Goal: Information Seeking & Learning: Learn about a topic

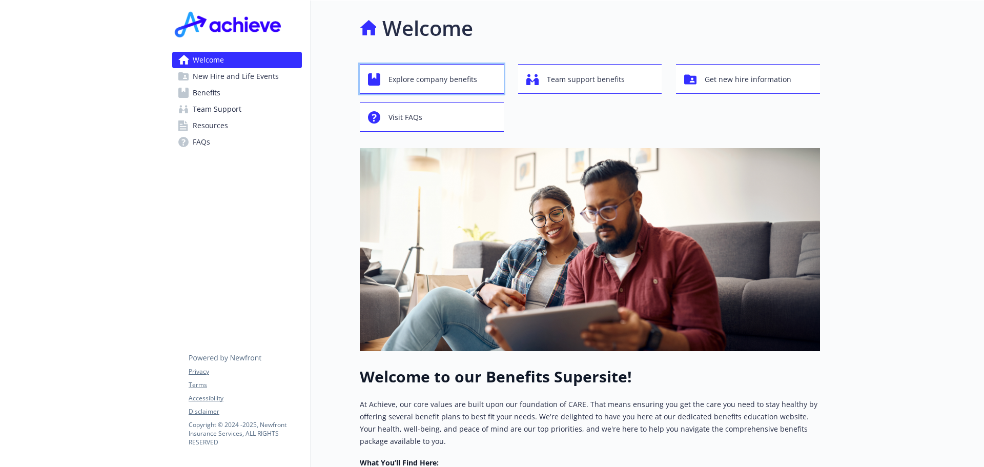
click at [437, 78] on span "Explore company benefits" at bounding box center [433, 79] width 89 height 19
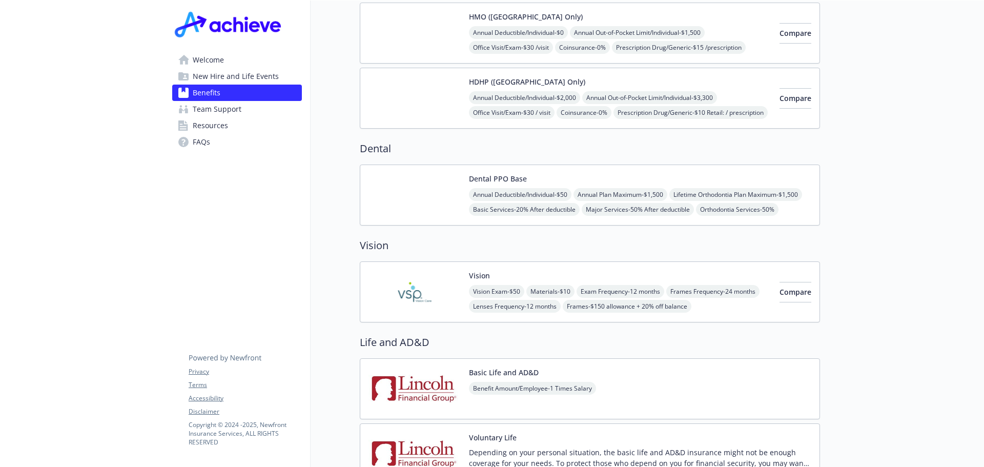
scroll to position [461, 0]
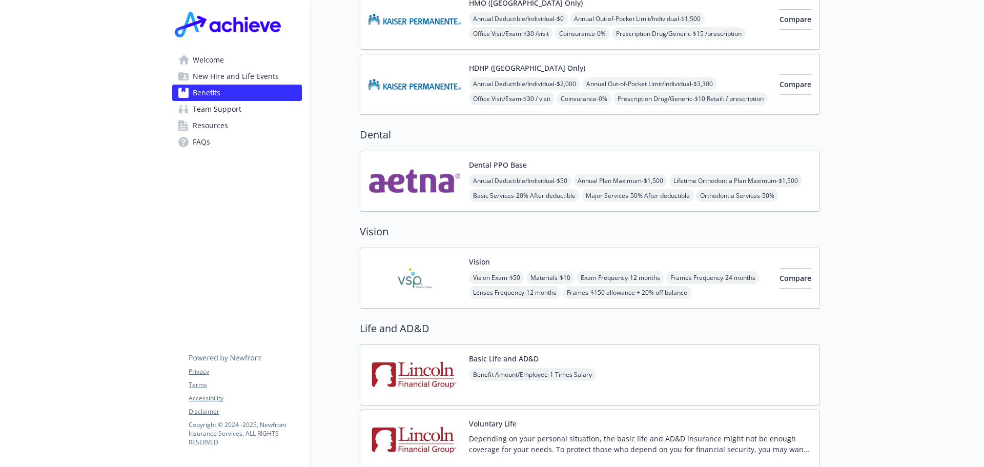
click at [413, 270] on img at bounding box center [415, 278] width 92 height 44
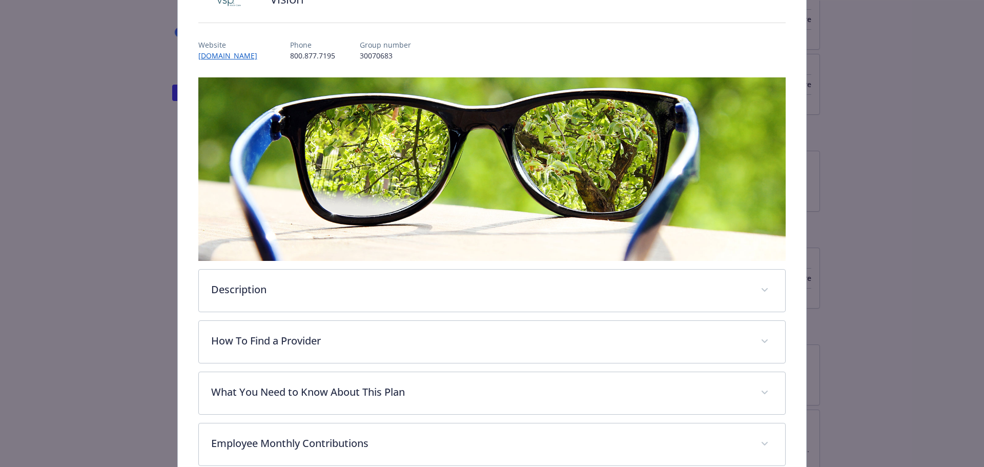
scroll to position [82, 0]
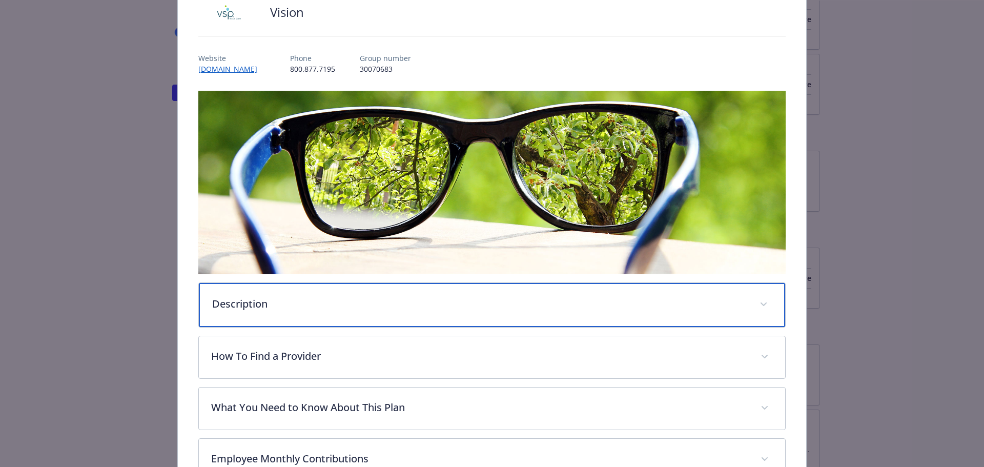
click at [253, 301] on p "Description" at bounding box center [480, 303] width 536 height 15
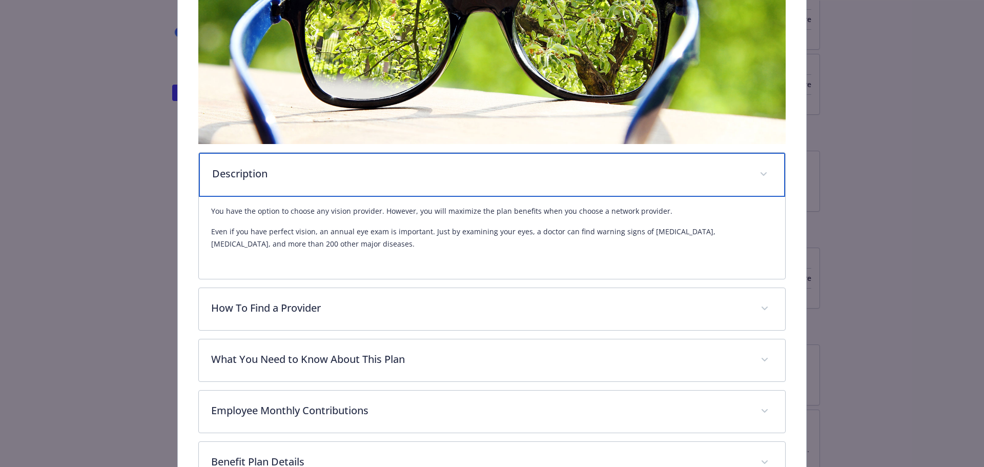
scroll to position [236, 0]
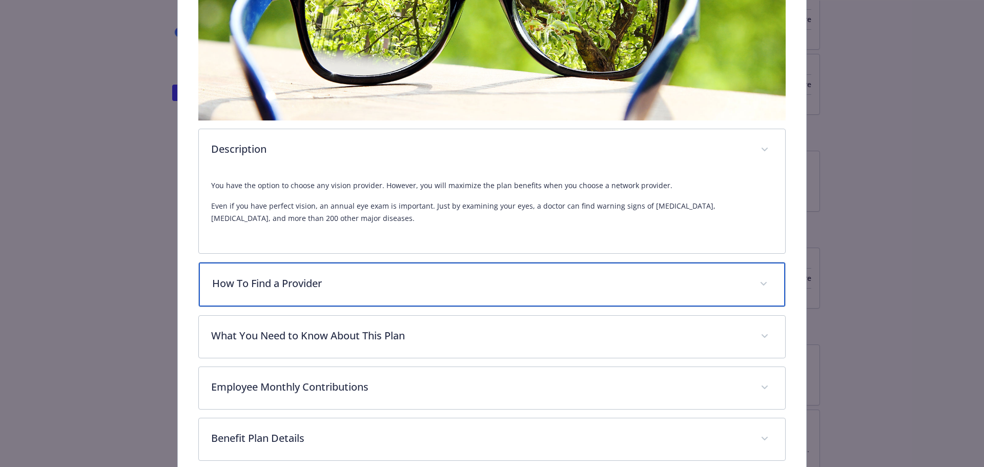
click at [297, 289] on p "How To Find a Provider" at bounding box center [480, 283] width 536 height 15
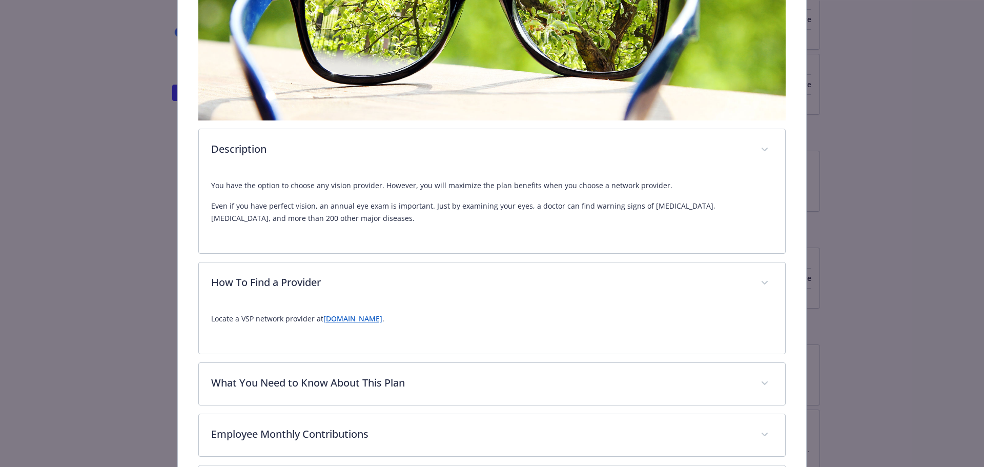
click at [342, 323] on p "Locate a VSP network provider at [DOMAIN_NAME] ." at bounding box center [492, 319] width 562 height 12
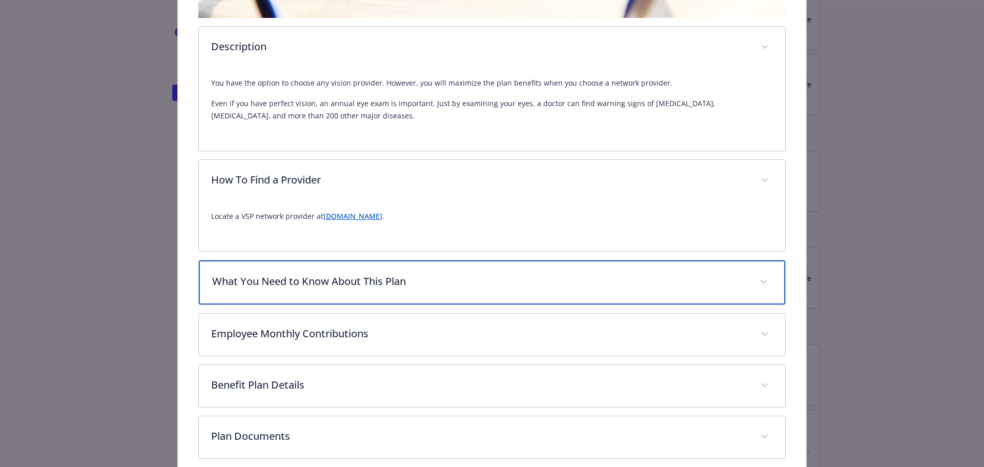
click at [335, 287] on p "What You Need to Know About This Plan" at bounding box center [480, 281] width 536 height 15
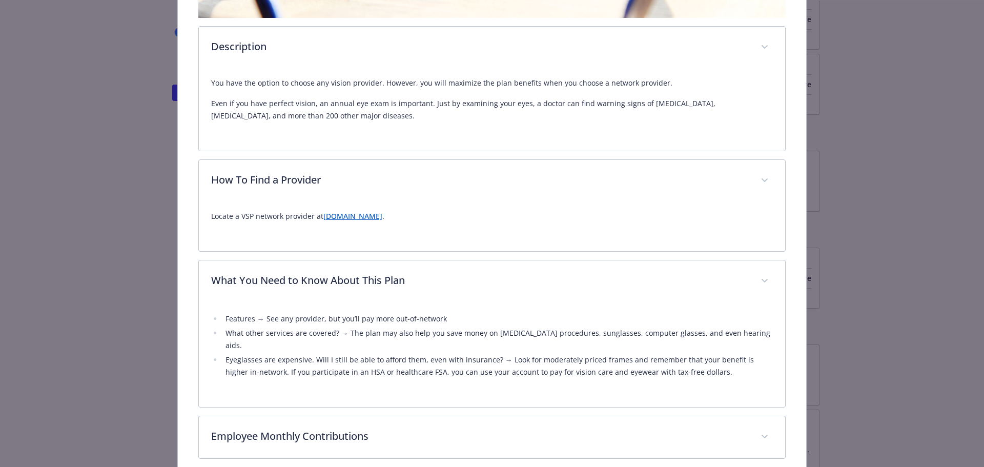
click at [342, 214] on link "[DOMAIN_NAME]" at bounding box center [352, 216] width 59 height 10
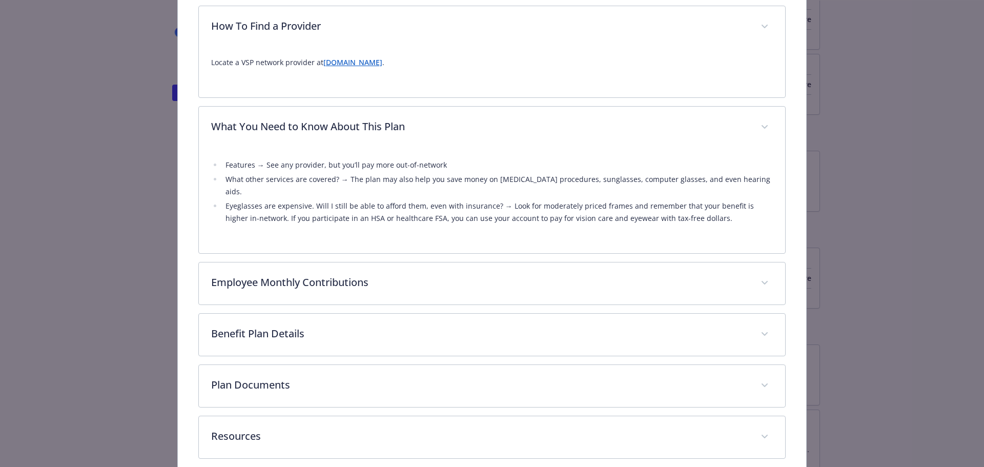
scroll to position [528, 0]
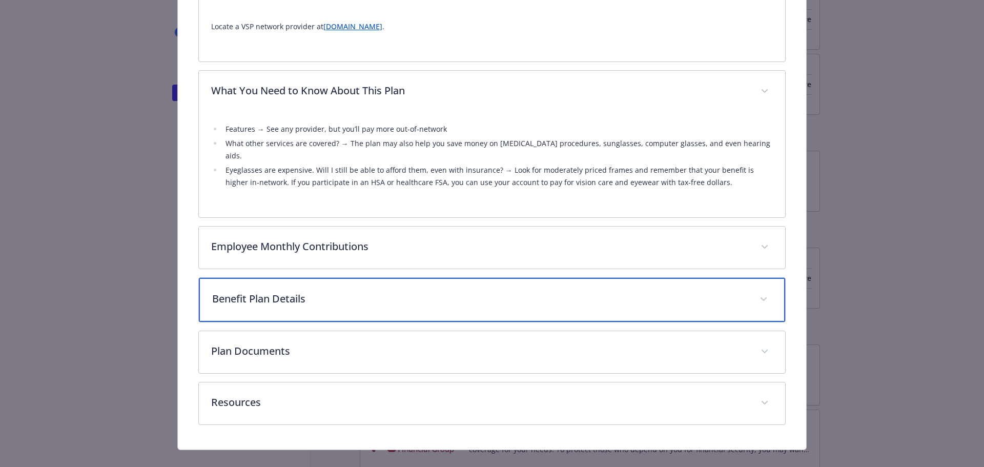
click at [277, 291] on p "Benefit Plan Details" at bounding box center [480, 298] width 536 height 15
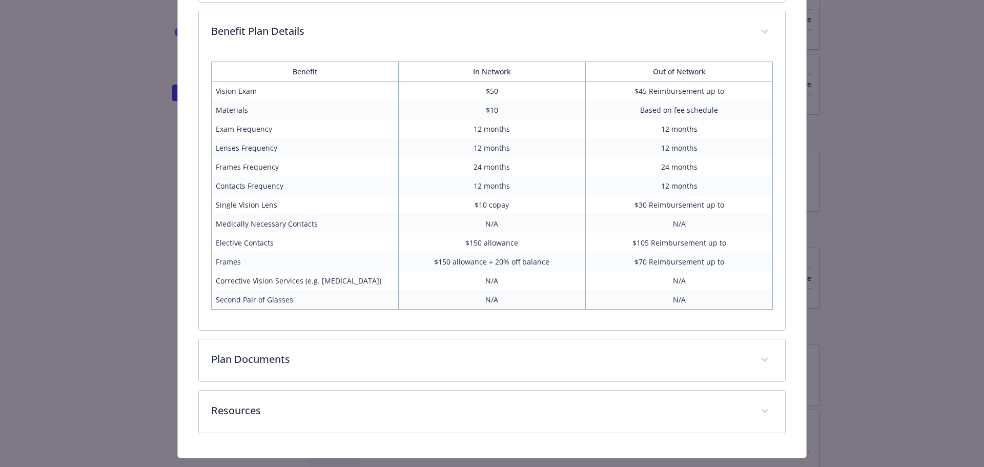
scroll to position [805, 0]
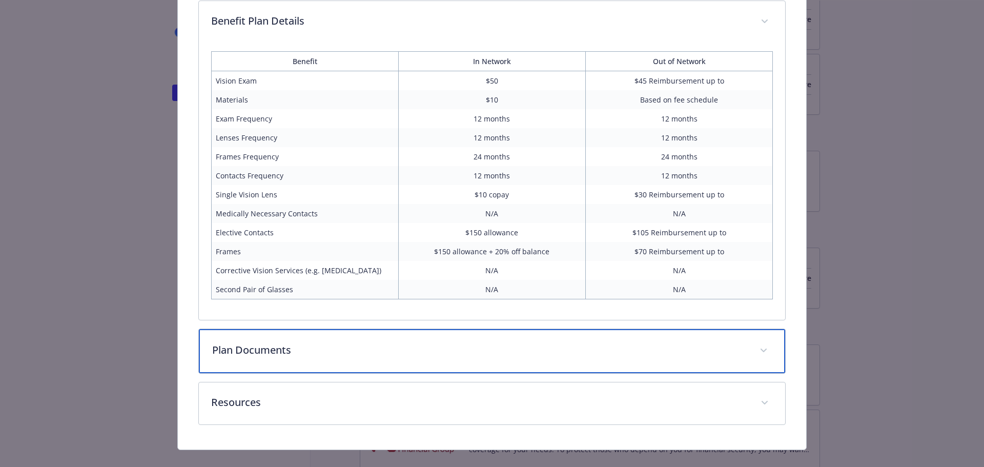
click at [620, 347] on div "Plan Documents" at bounding box center [492, 351] width 587 height 44
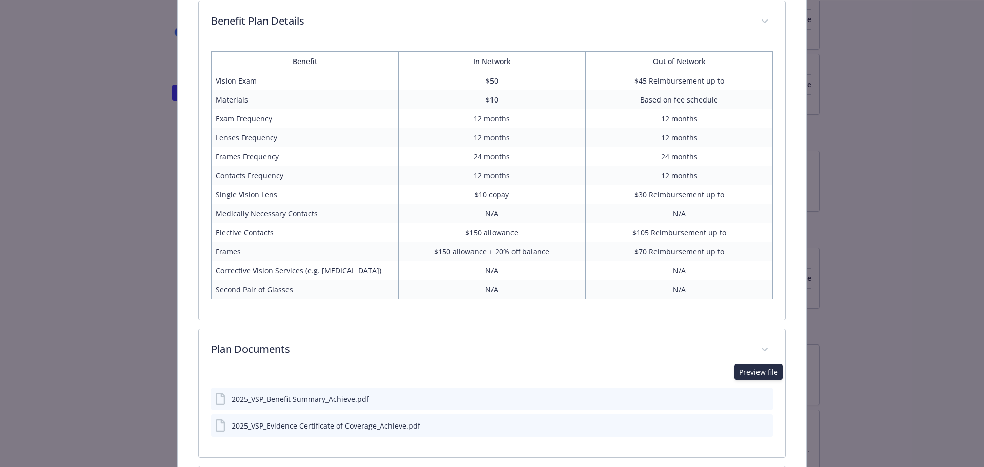
click at [759, 395] on icon "preview file" at bounding box center [763, 398] width 9 height 7
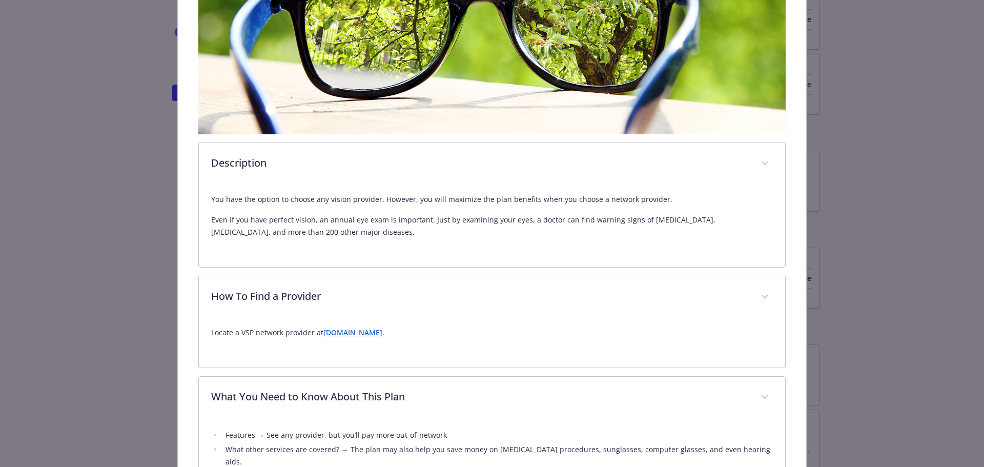
scroll to position [0, 0]
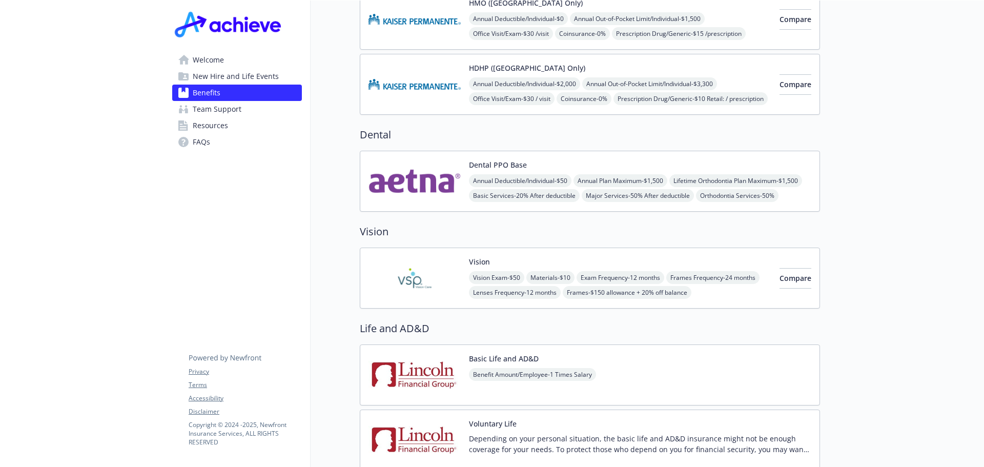
click at [437, 274] on img at bounding box center [415, 278] width 92 height 44
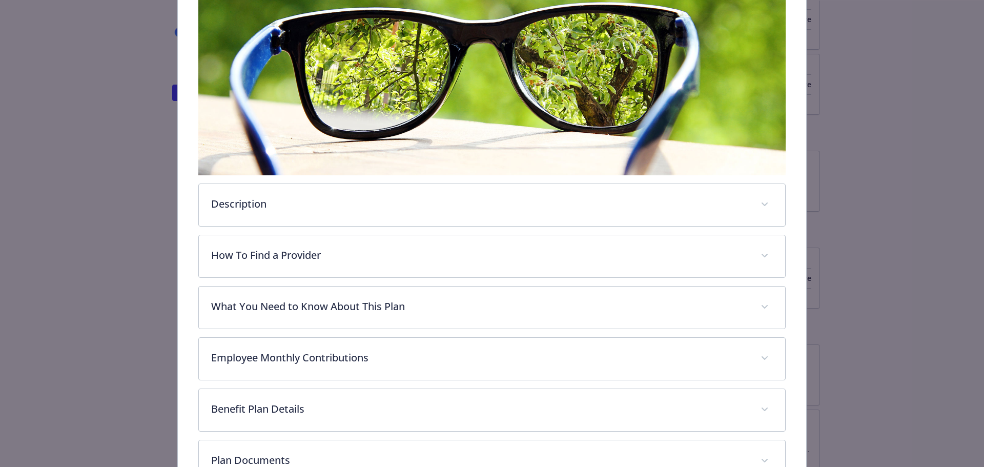
scroll to position [185, 0]
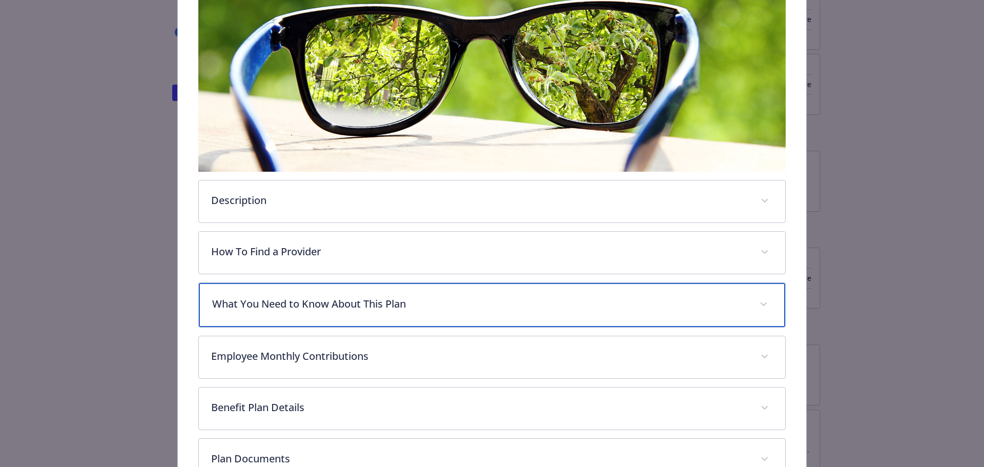
click at [292, 300] on p "What You Need to Know About This Plan" at bounding box center [480, 303] width 536 height 15
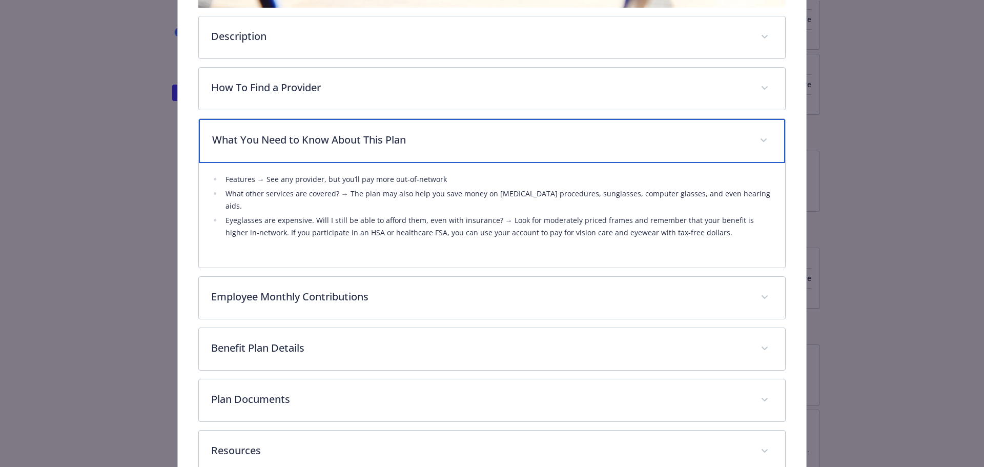
scroll to position [390, 0]
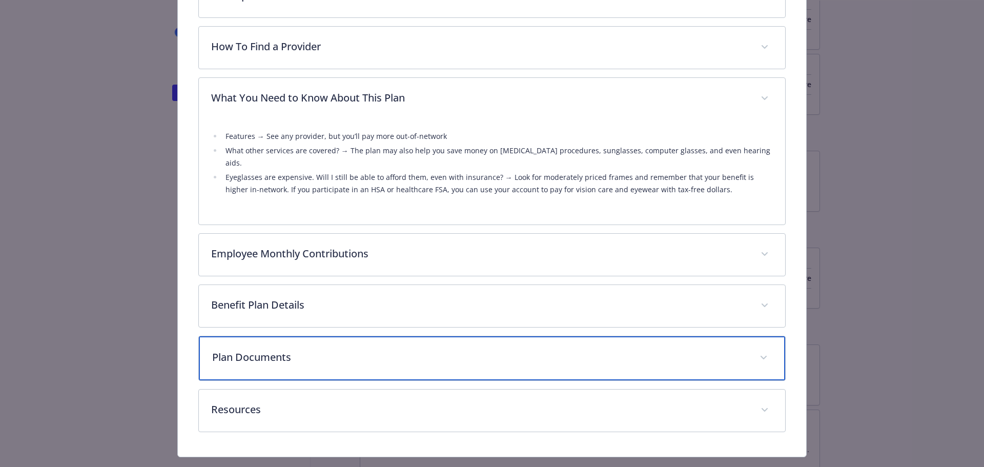
click at [286, 350] on p "Plan Documents" at bounding box center [480, 357] width 536 height 15
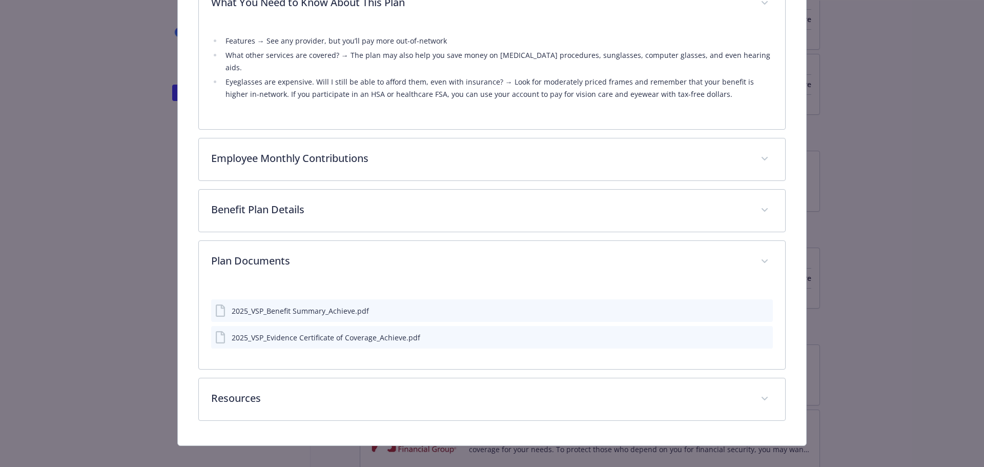
scroll to position [483, 0]
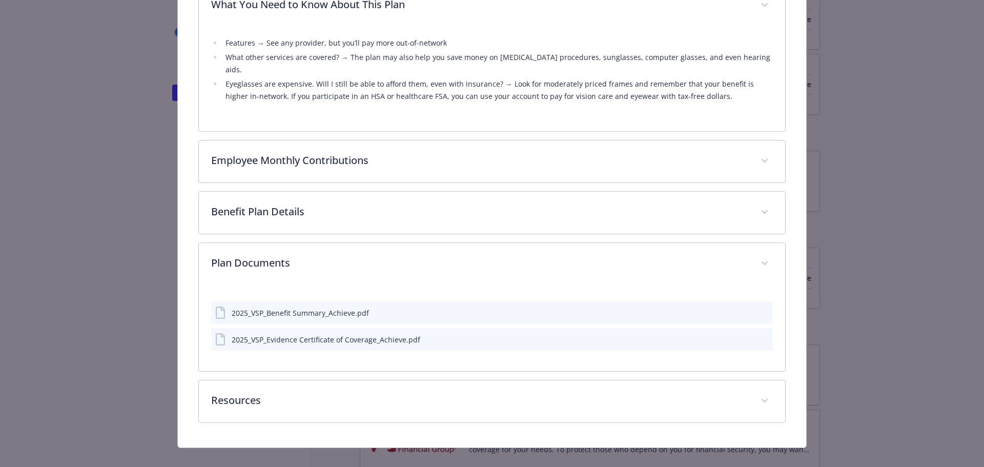
click at [759, 335] on icon "preview file" at bounding box center [763, 338] width 9 height 7
drag, startPoint x: 834, startPoint y: 91, endPoint x: 843, endPoint y: 100, distance: 13.8
